Goal: Book appointment/travel/reservation

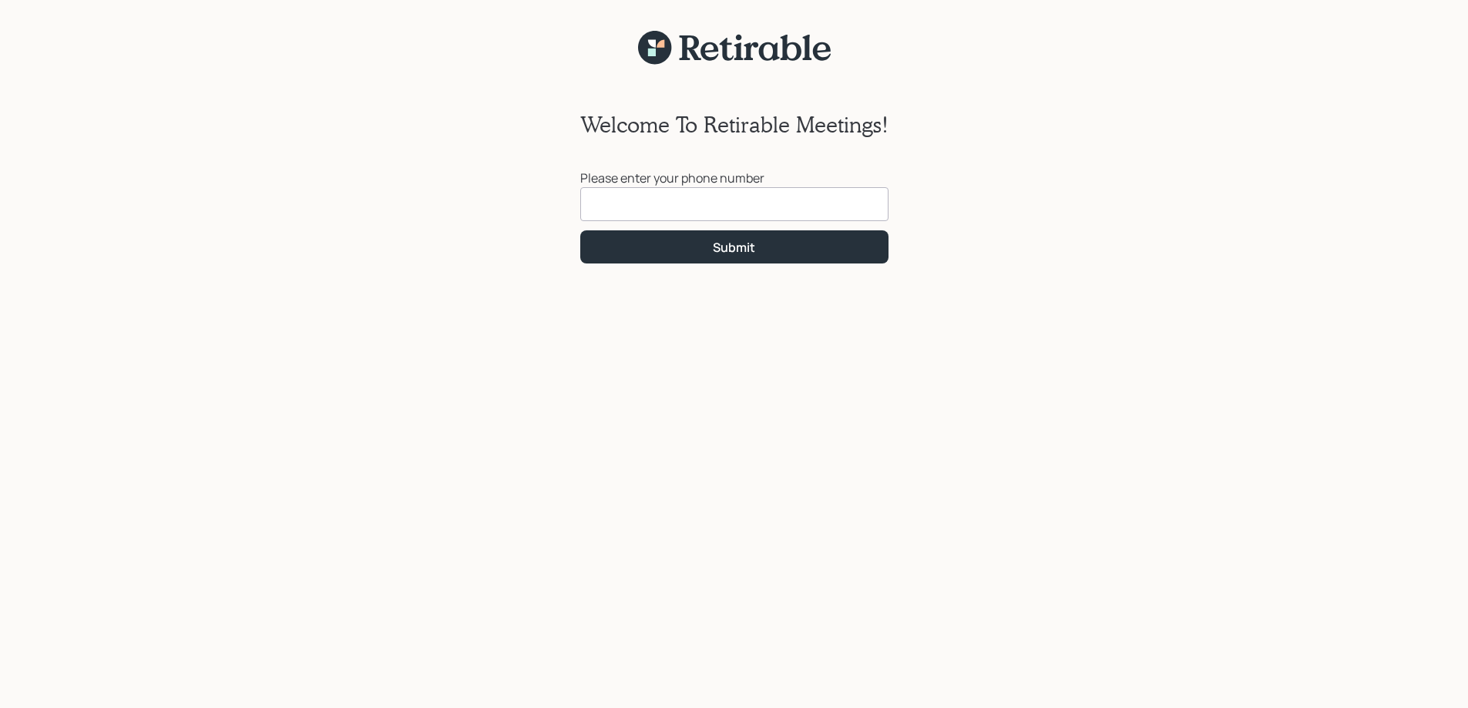
click at [606, 208] on input at bounding box center [734, 204] width 308 height 34
type input "[PHONE_NUMBER]"
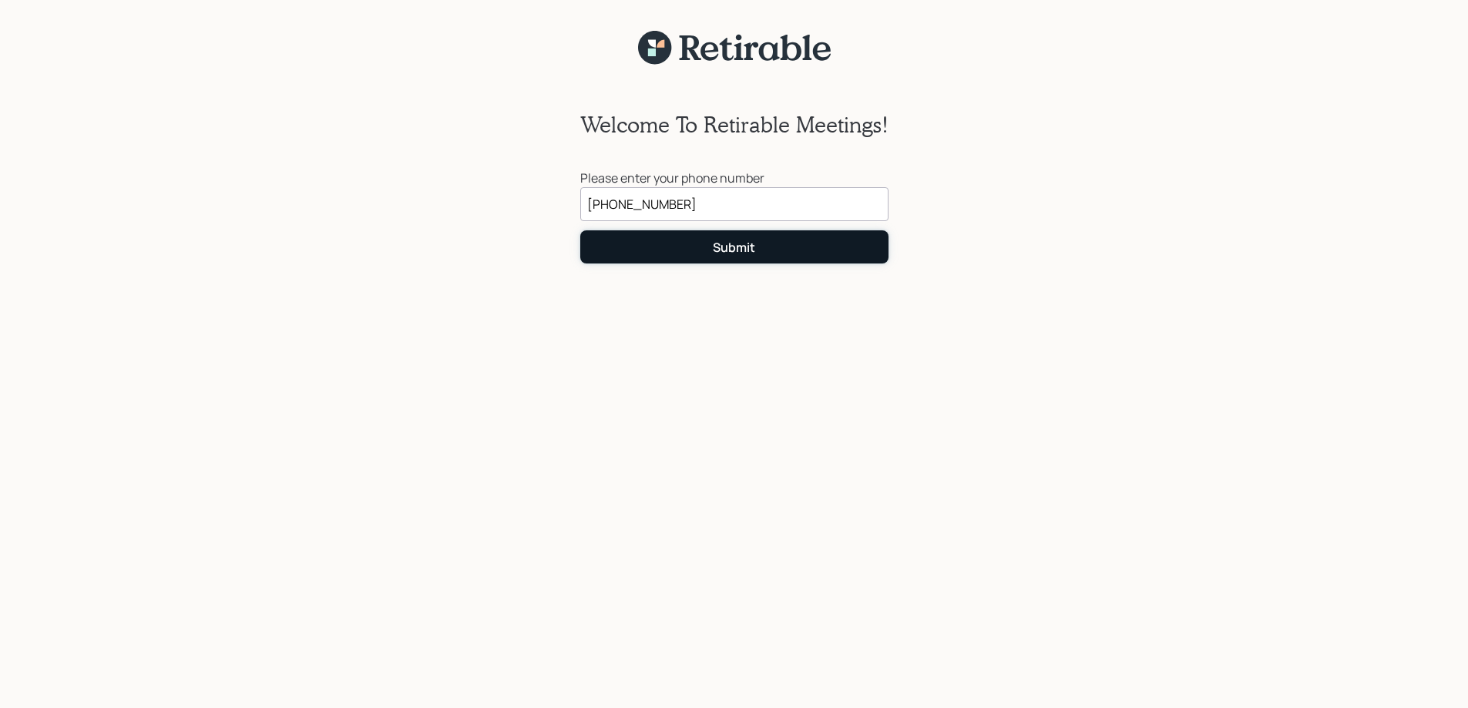
click at [678, 247] on button "Submit" at bounding box center [734, 246] width 308 height 33
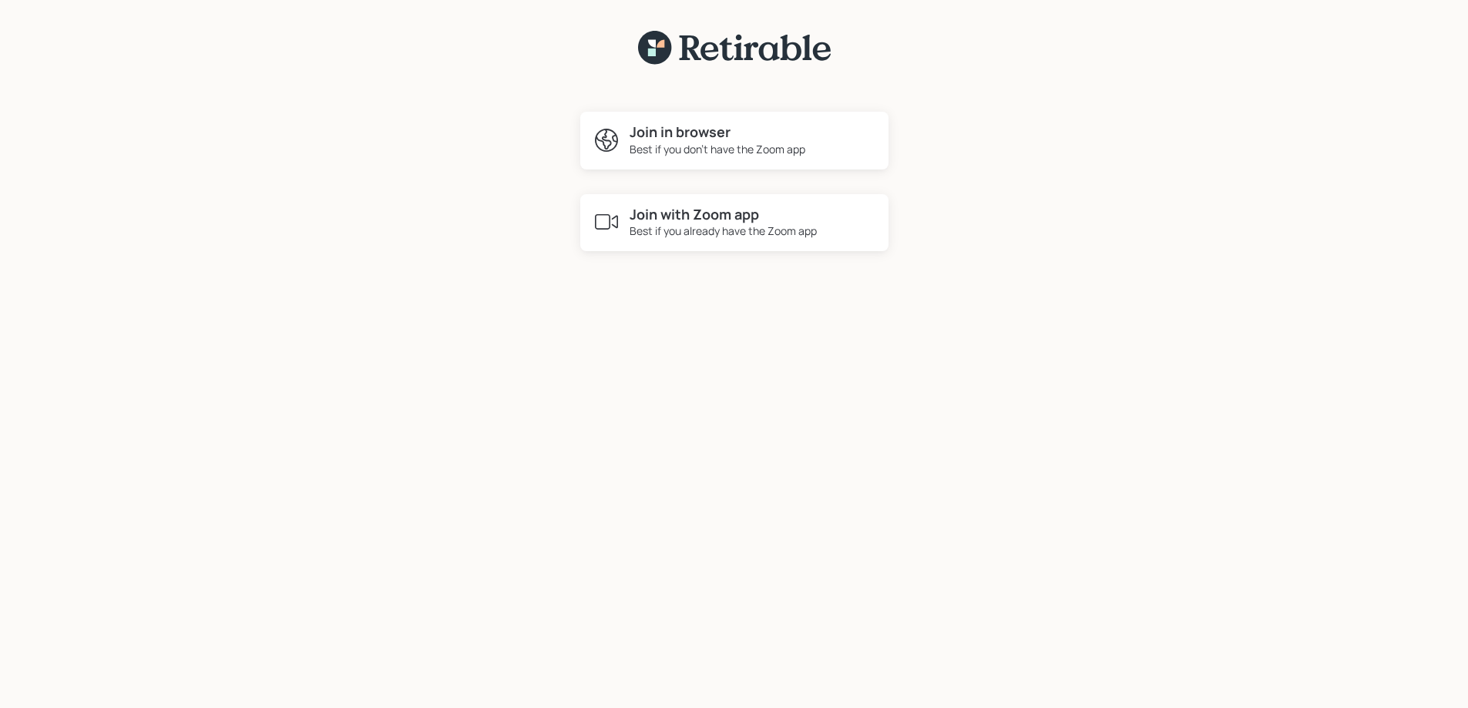
click at [726, 230] on div "Best if you already have the Zoom app" at bounding box center [723, 231] width 187 height 16
